Goal: Task Accomplishment & Management: Manage account settings

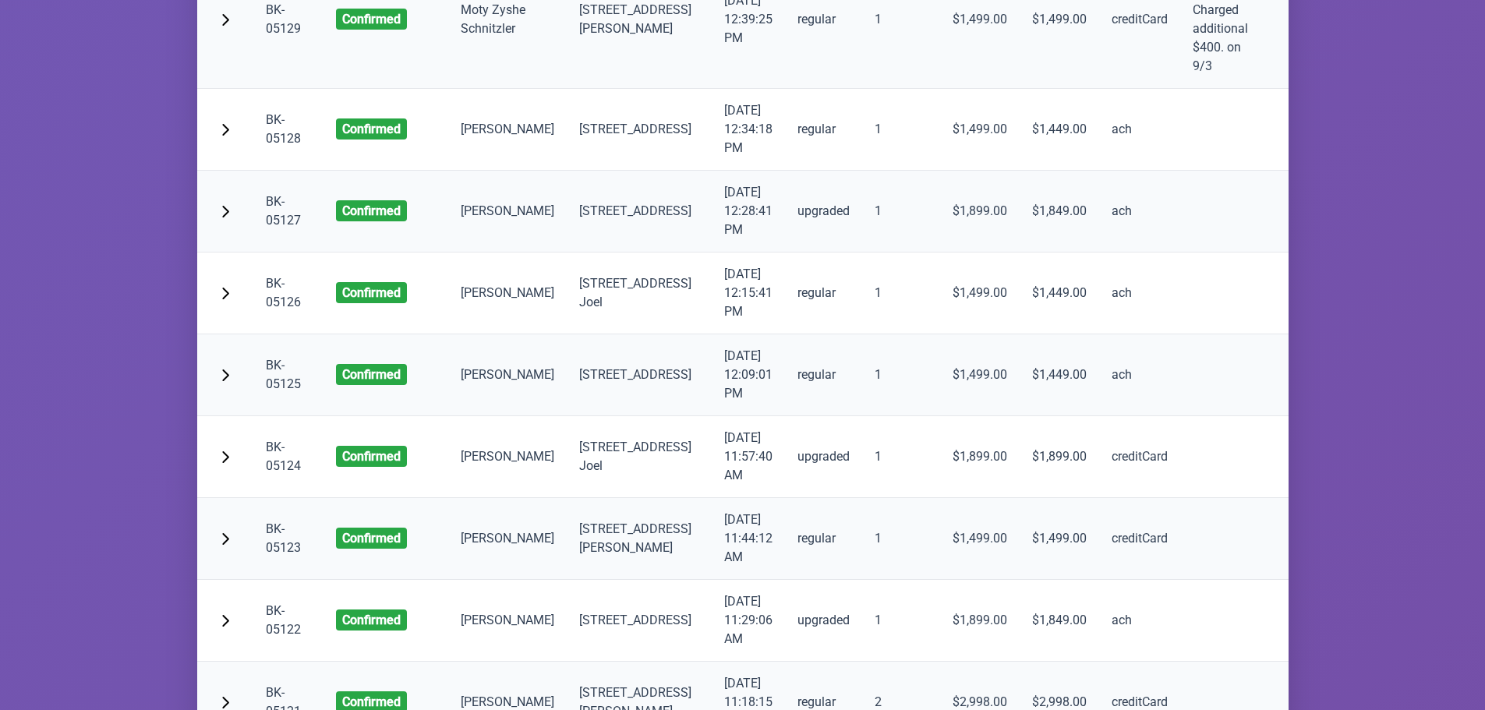
scroll to position [11539, 0]
click at [228, 133] on span "button" at bounding box center [225, 127] width 12 height 12
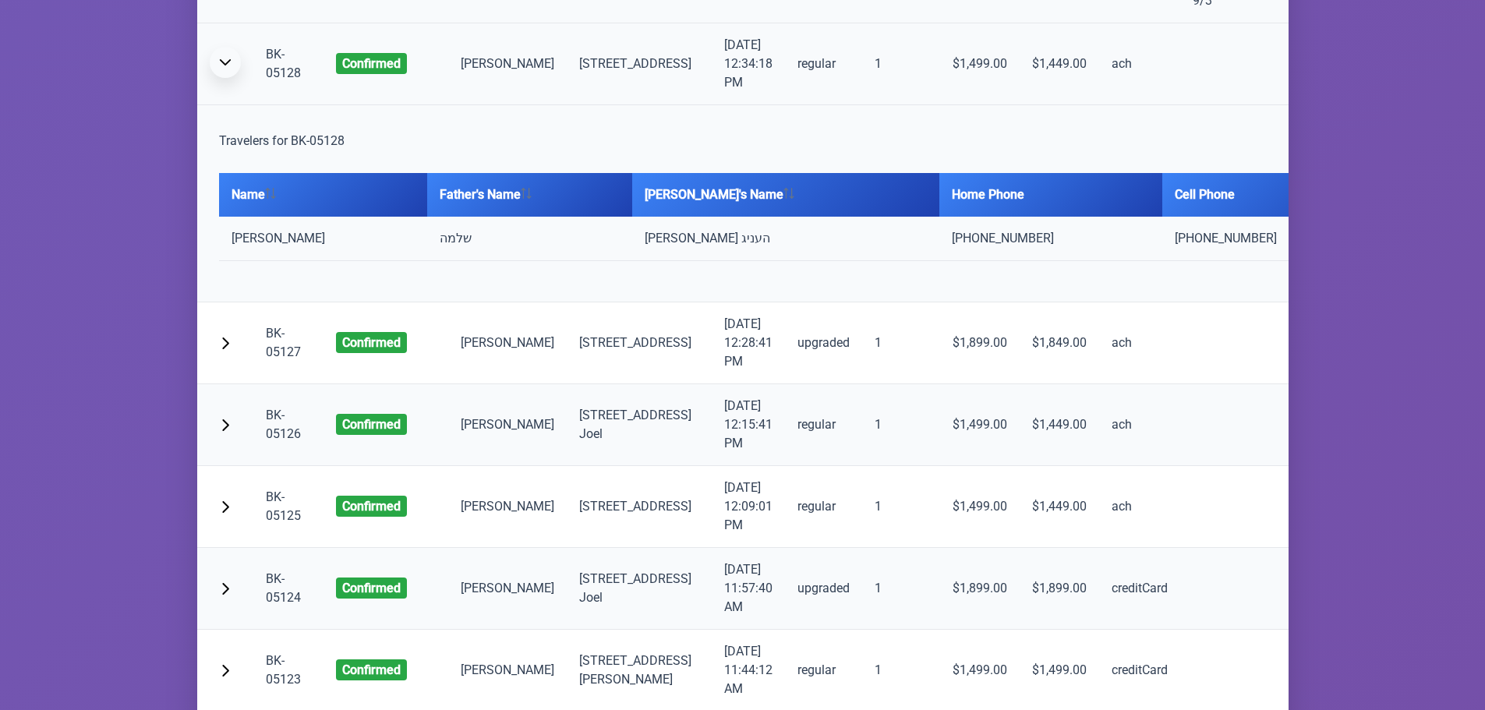
scroll to position [11695, 0]
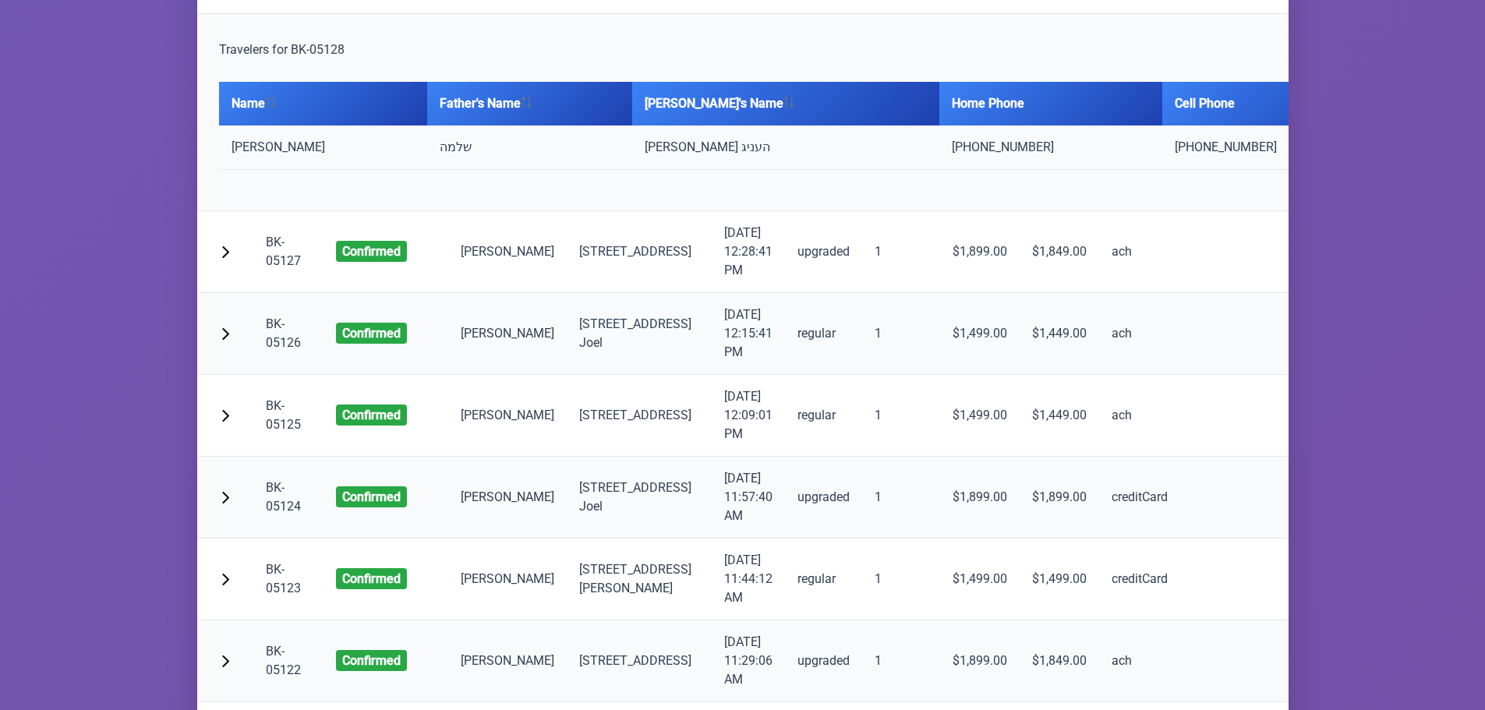
drag, startPoint x: 279, startPoint y: 503, endPoint x: 232, endPoint y: 503, distance: 47.6
click at [232, 170] on td "[PERSON_NAME]" at bounding box center [323, 148] width 208 height 44
copy td "[PERSON_NAME]"
drag, startPoint x: 303, startPoint y: 340, endPoint x: 267, endPoint y: 323, distance: 39.1
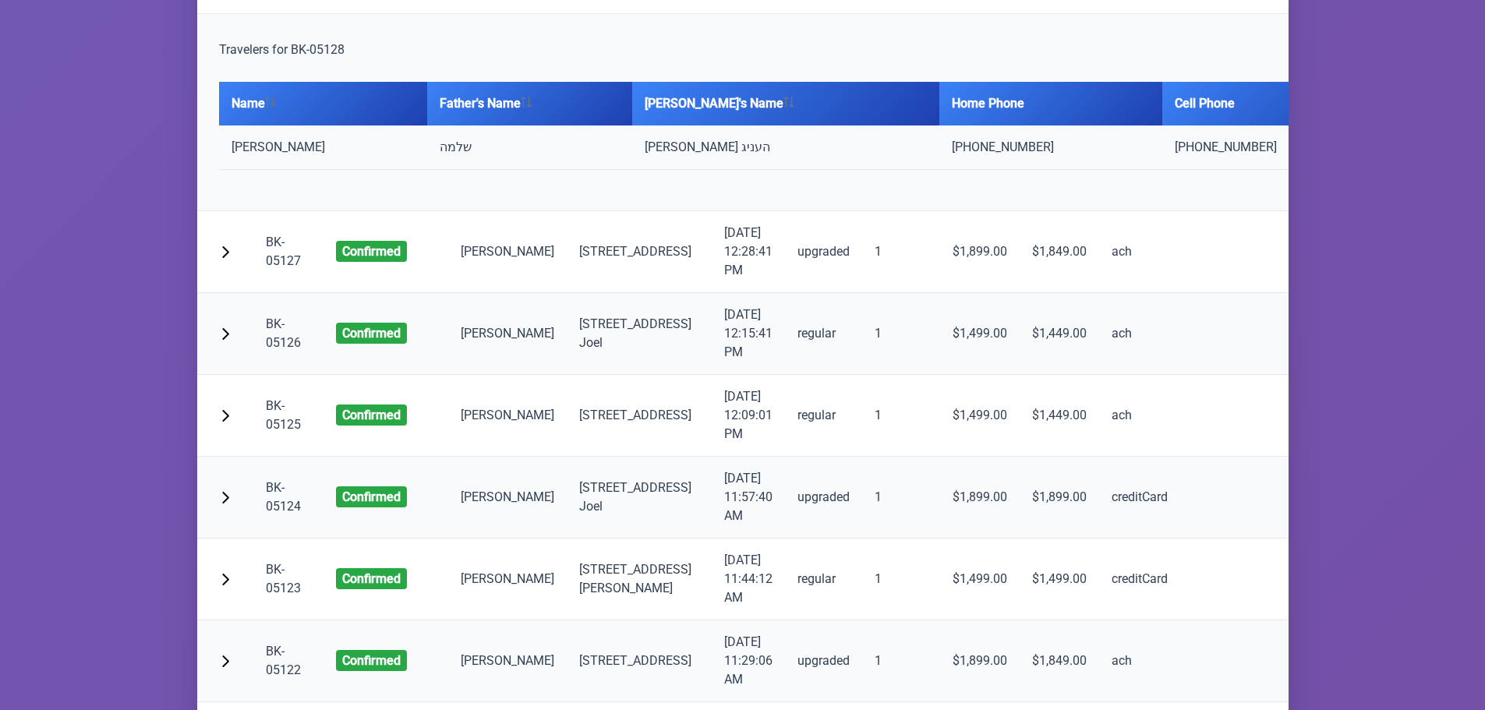
copy link "BK-05128"
drag, startPoint x: 285, startPoint y: 341, endPoint x: 267, endPoint y: 341, distance: 18.7
copy link "05128"
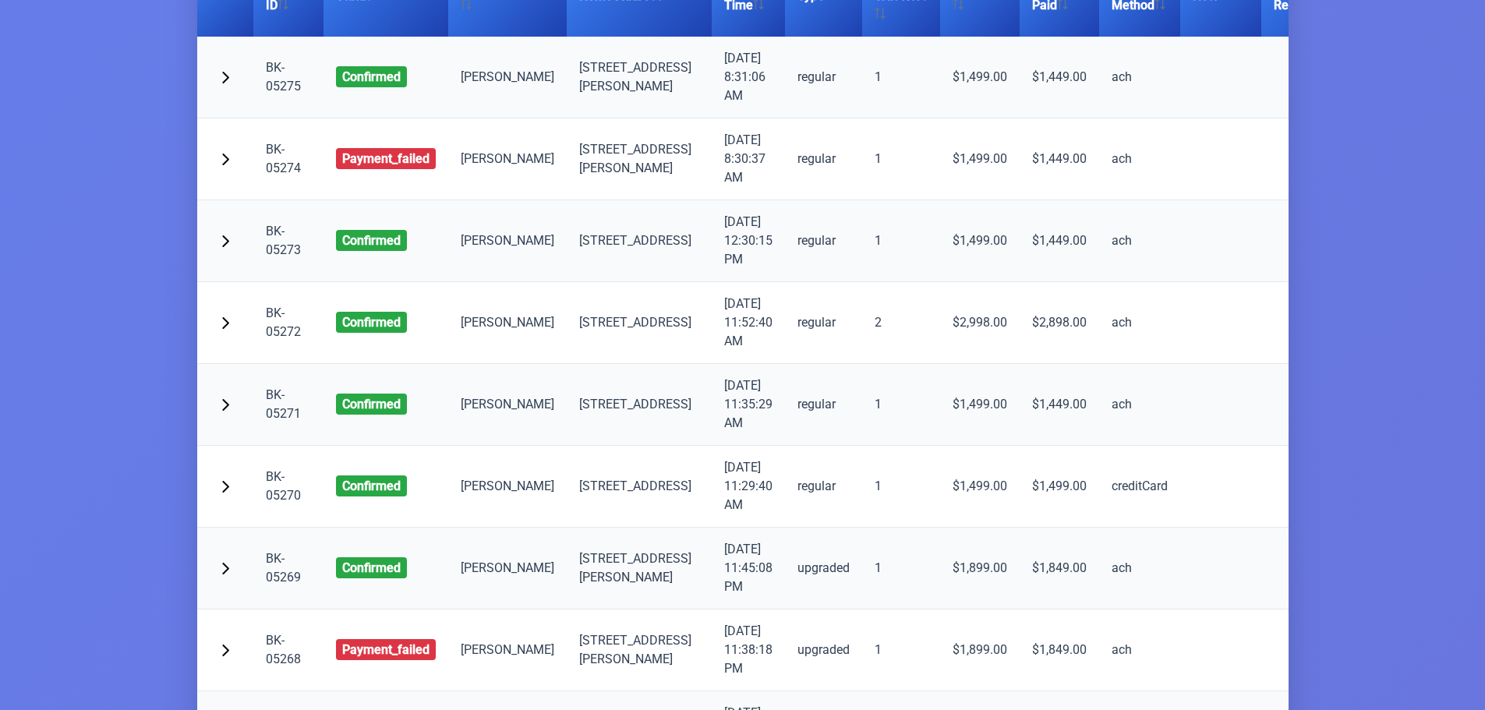
scroll to position [0, 0]
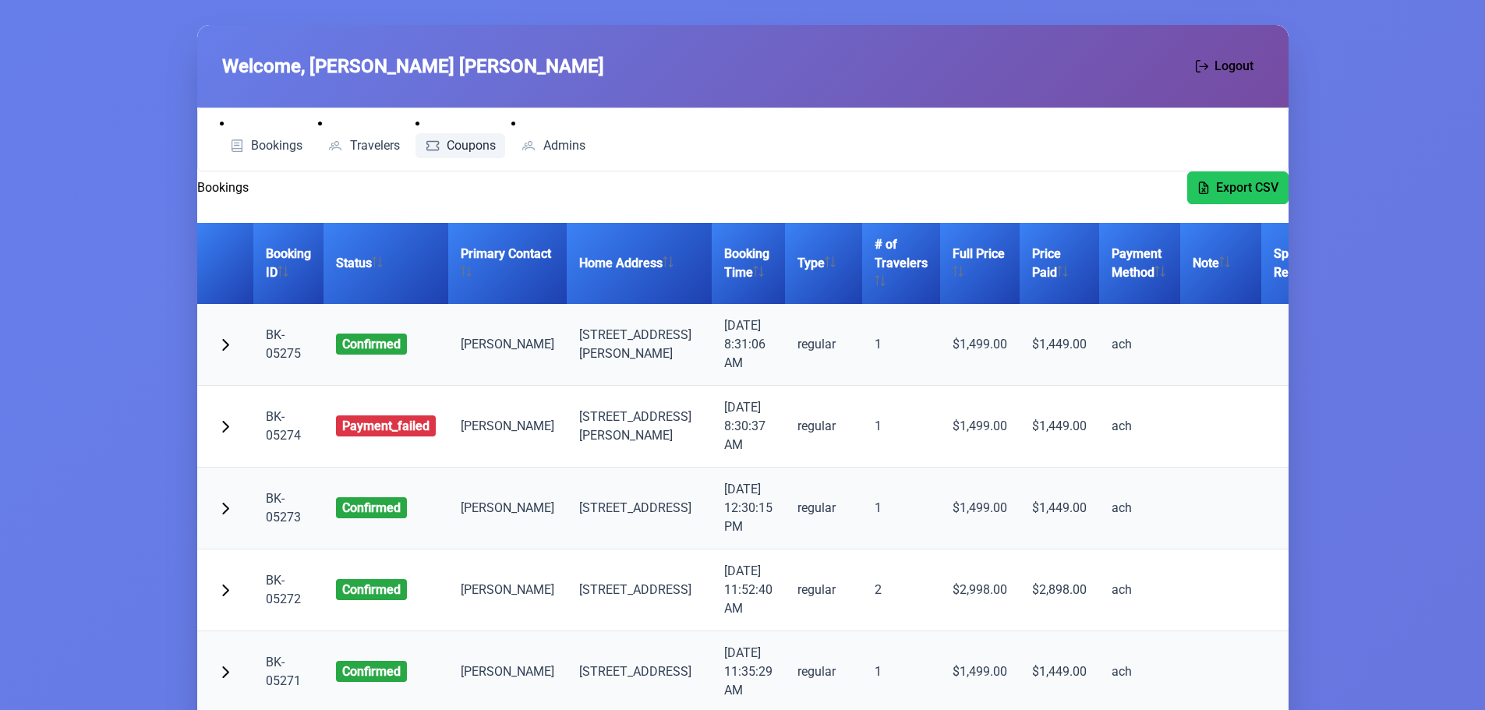
click at [462, 147] on span "Coupons" at bounding box center [471, 146] width 49 height 12
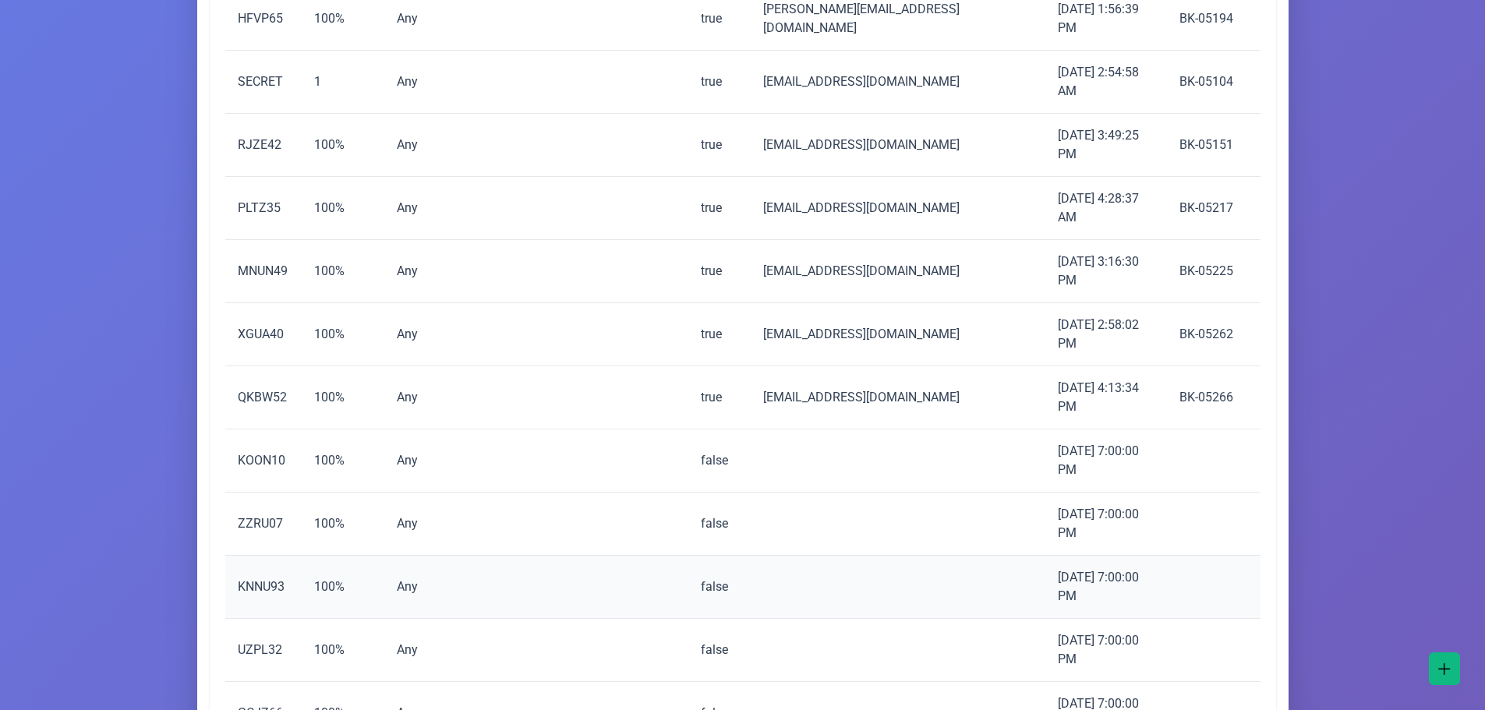
scroll to position [468, 0]
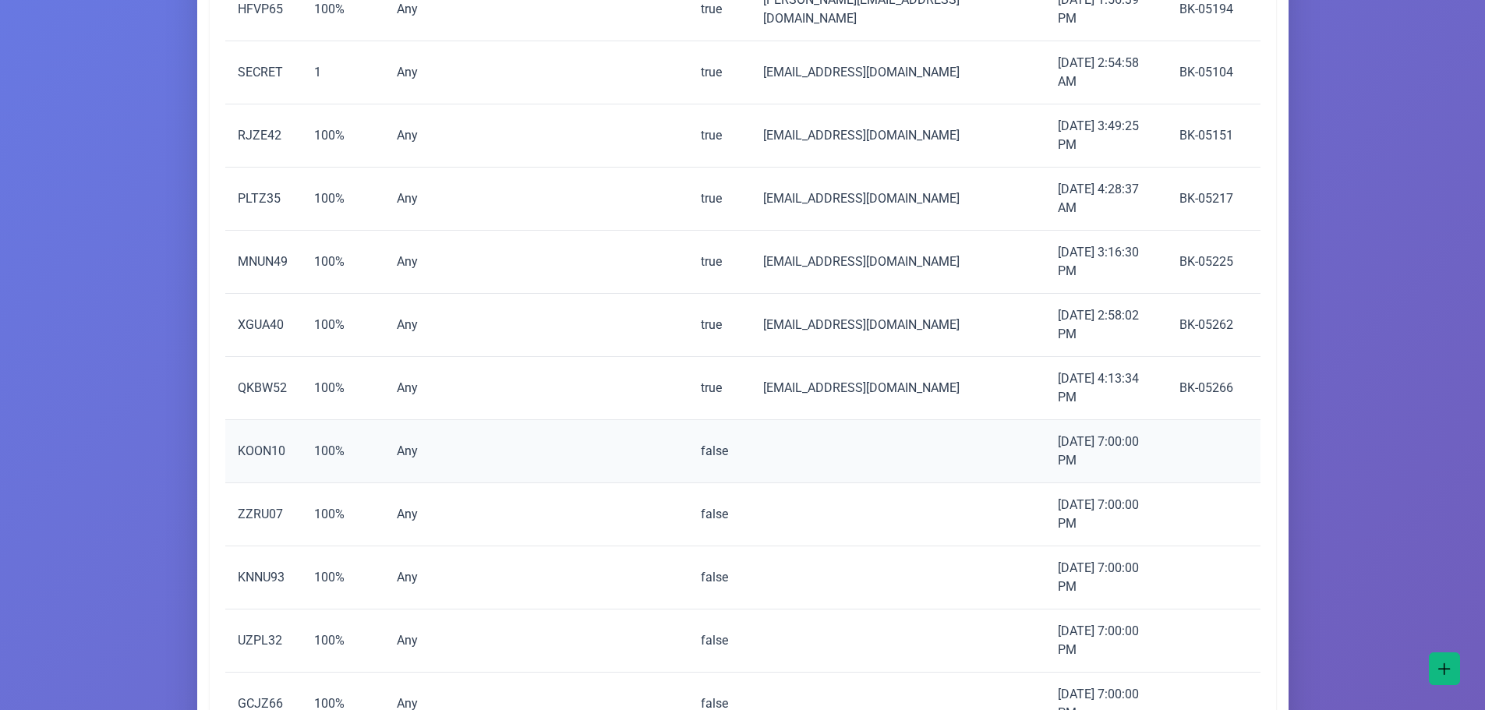
click at [258, 420] on td "KOON10" at bounding box center [263, 451] width 76 height 63
copy td "KOON10"
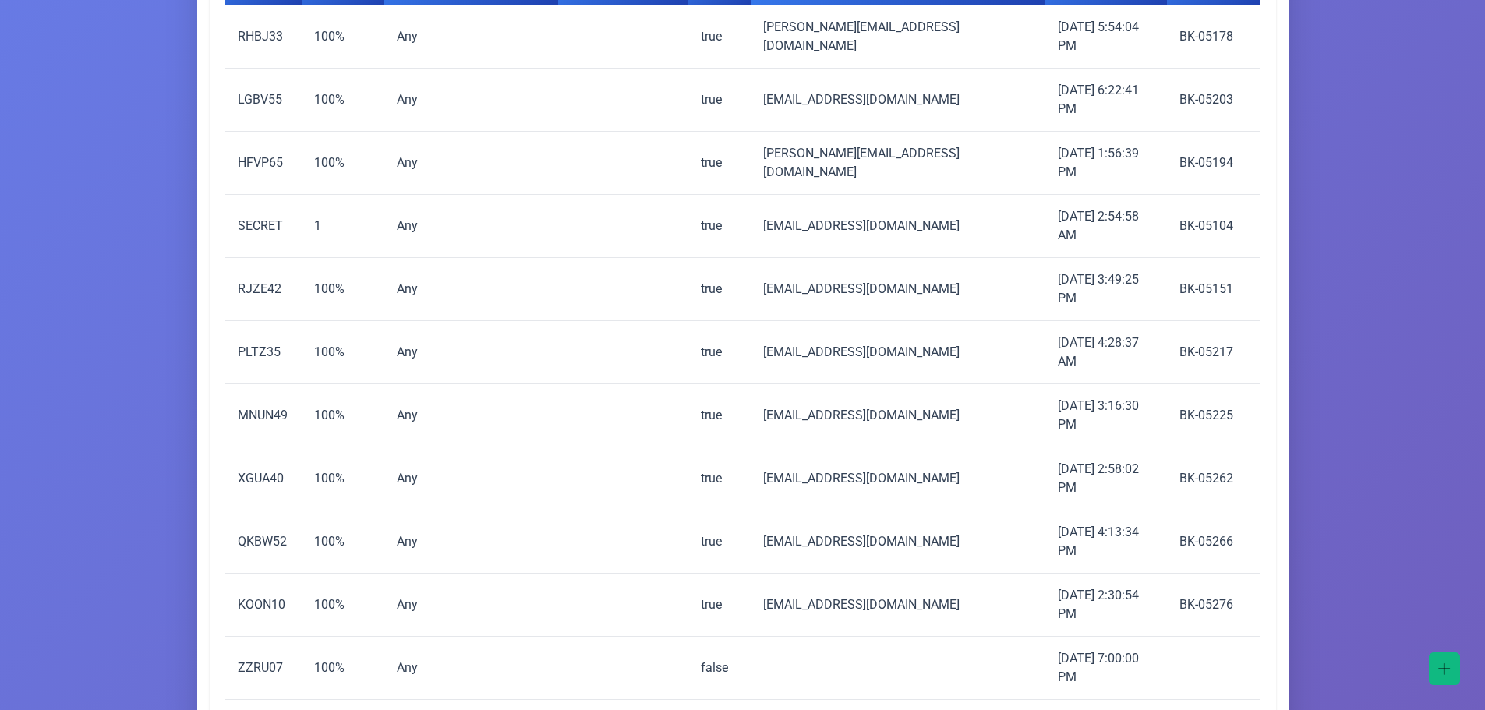
scroll to position [0, 0]
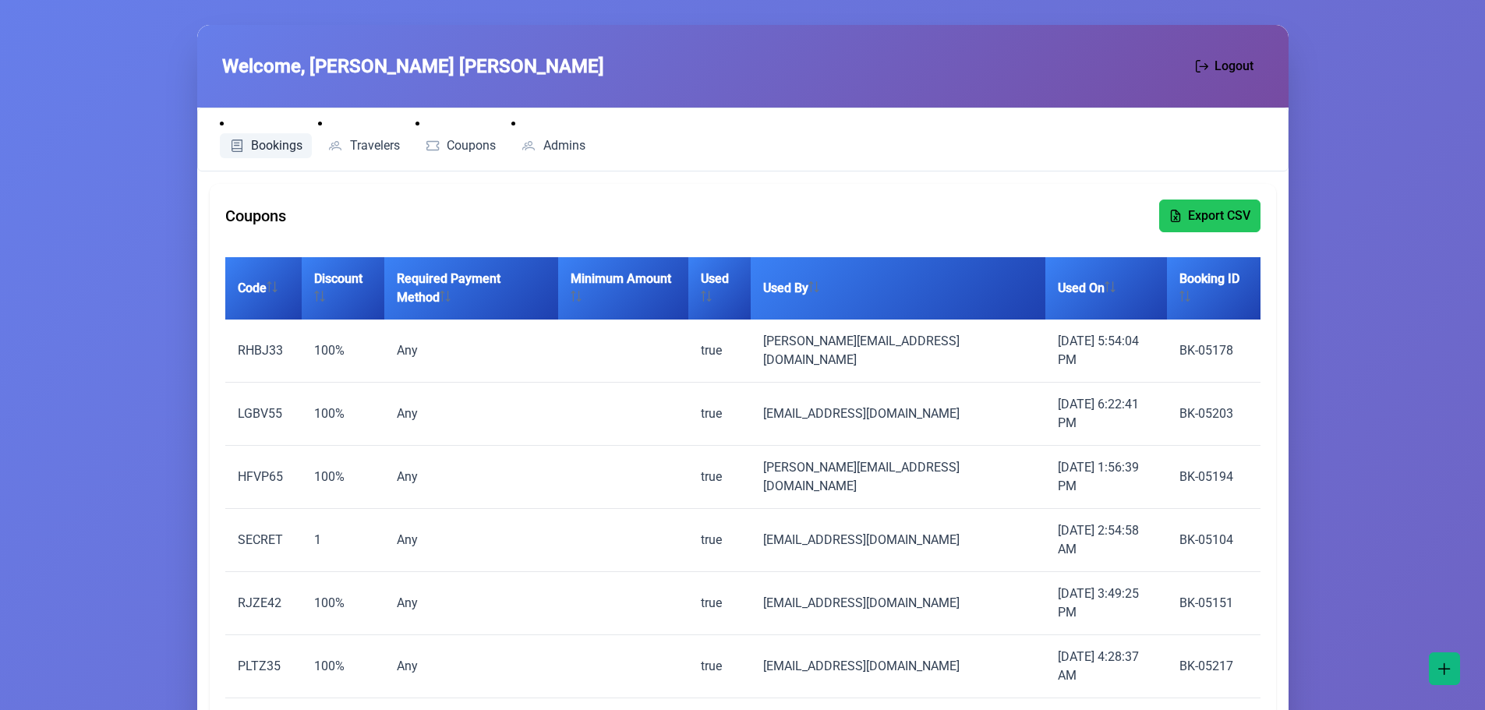
click at [267, 150] on span "Bookings" at bounding box center [276, 146] width 51 height 12
